Goal: Task Accomplishment & Management: Manage account settings

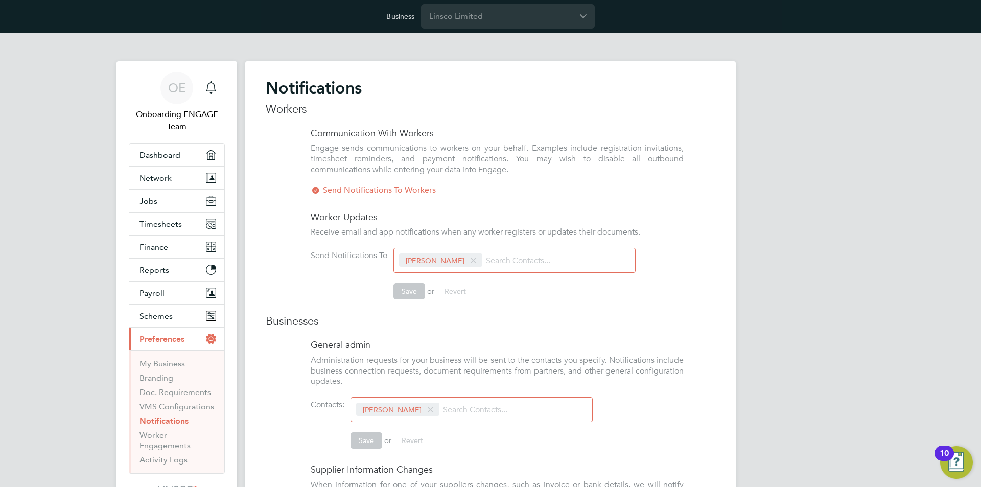
scroll to position [11, 243]
click at [154, 179] on span "Network" at bounding box center [155, 178] width 32 height 10
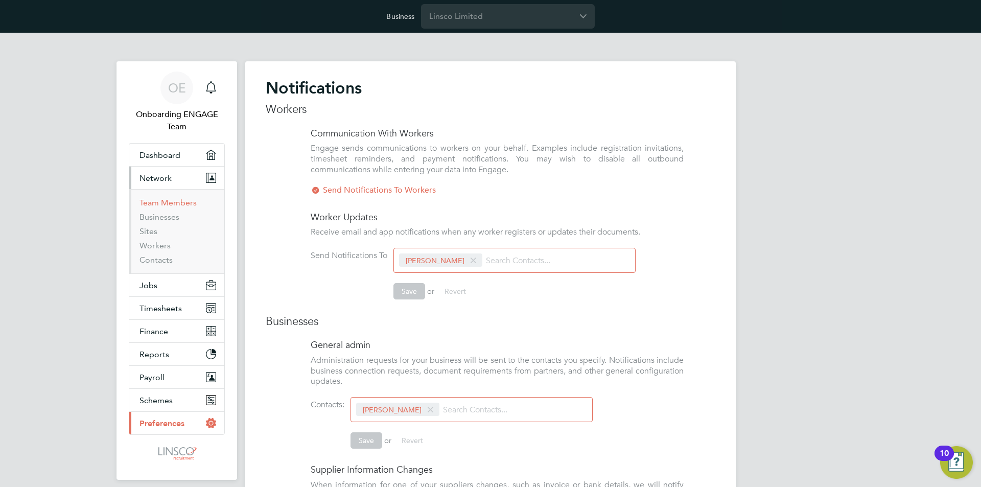
click at [158, 200] on link "Team Members" at bounding box center [167, 203] width 57 height 10
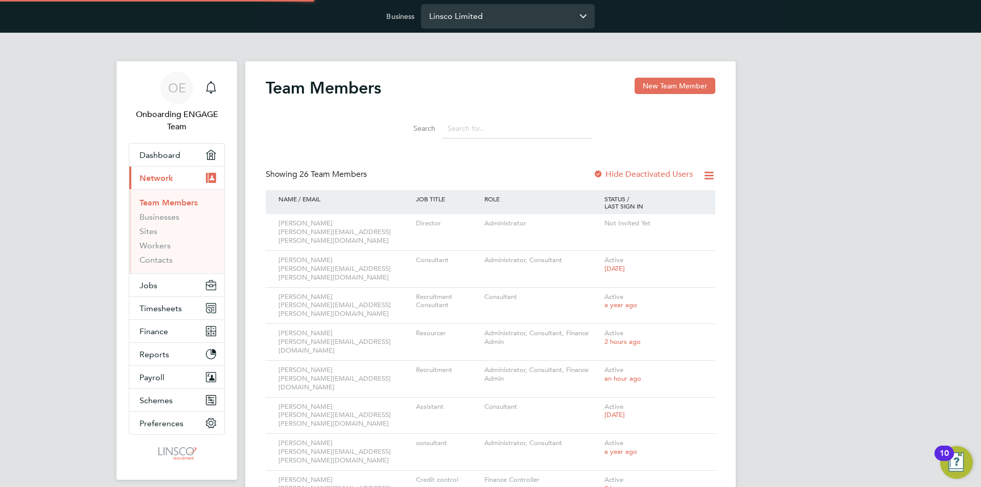
click at [484, 20] on input "Linsco Limited" at bounding box center [508, 16] width 174 height 24
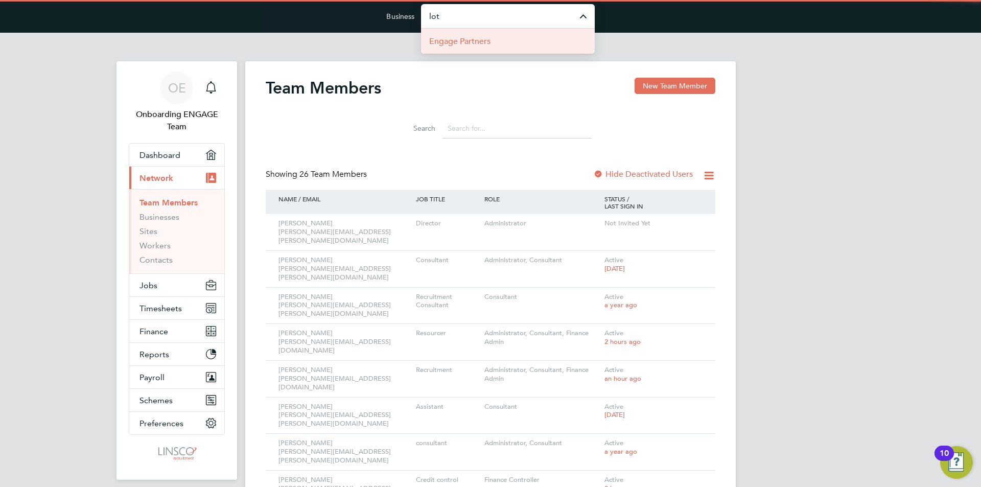
click at [510, 42] on li "Engage Partners" at bounding box center [508, 41] width 174 height 25
type input "Engage Partners"
